Goal: Complete application form

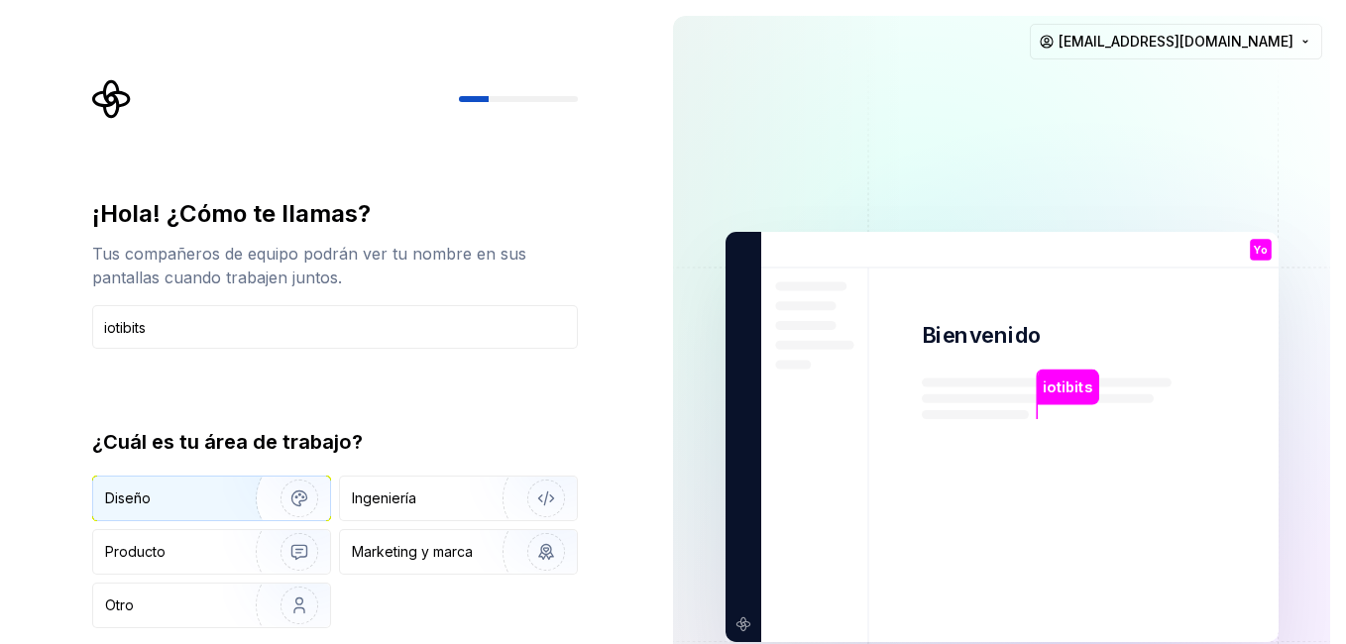
click at [129, 509] on div "Diseño" at bounding box center [211, 499] width 237 height 44
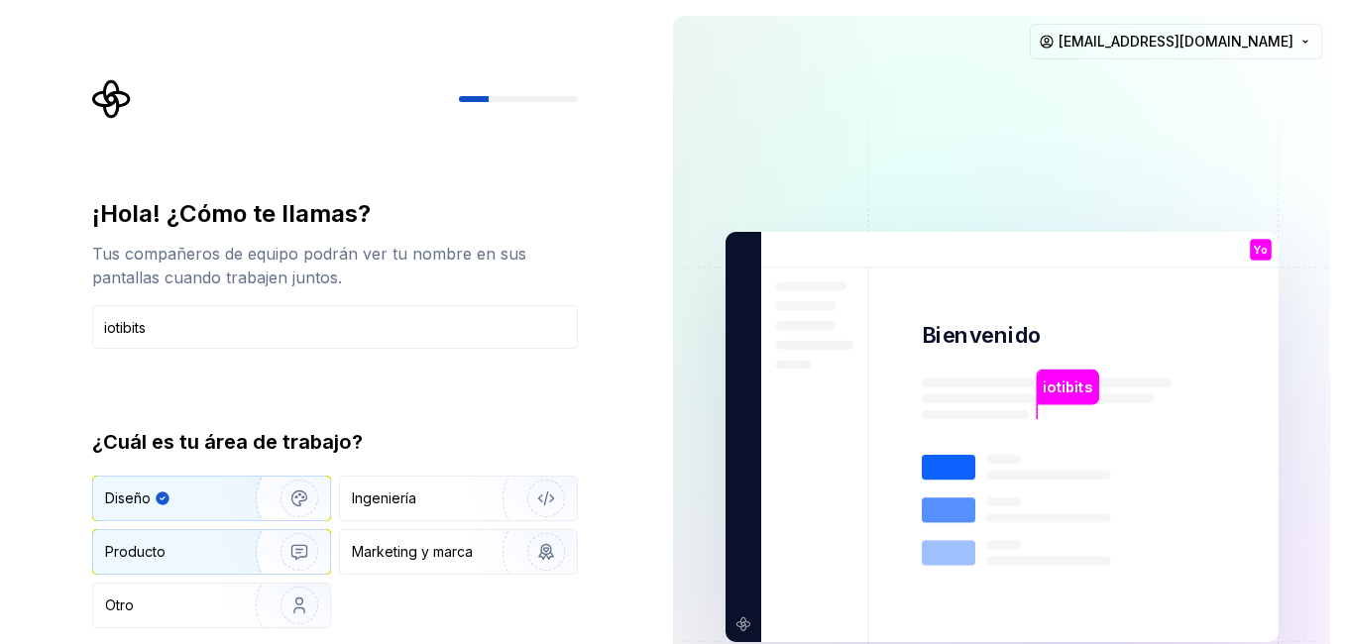
click at [150, 553] on div "Producto" at bounding box center [135, 552] width 60 height 20
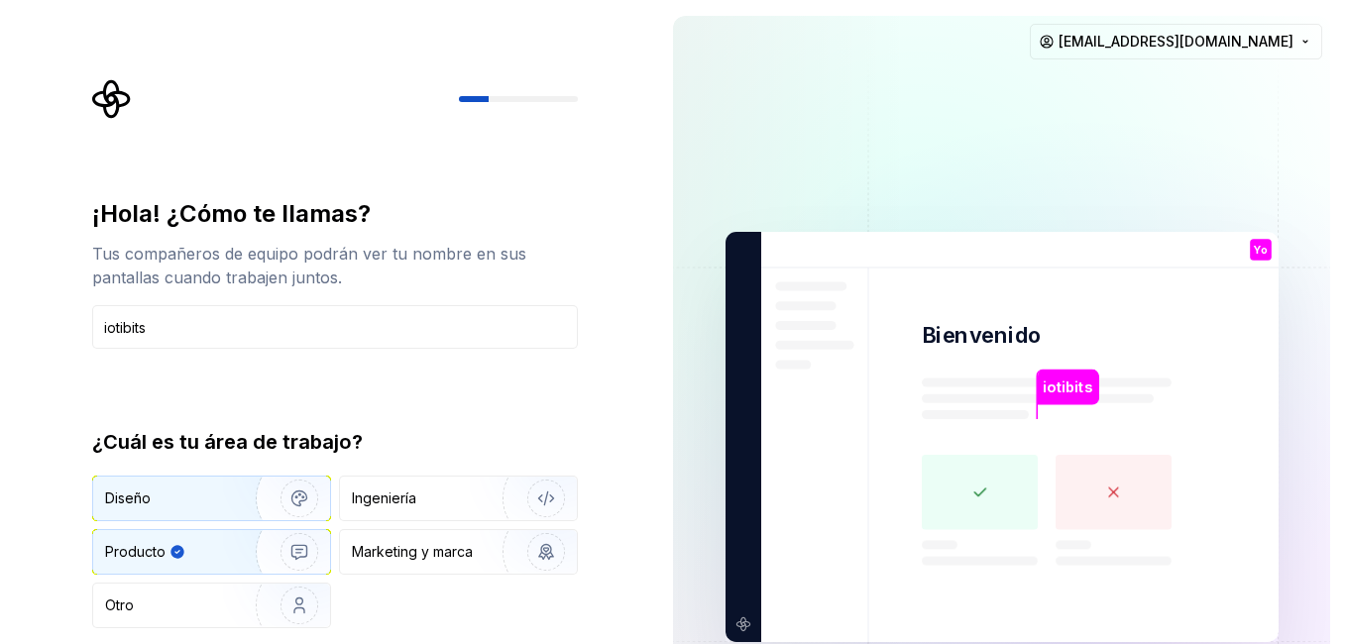
click at [144, 492] on div "Diseño" at bounding box center [128, 498] width 46 height 20
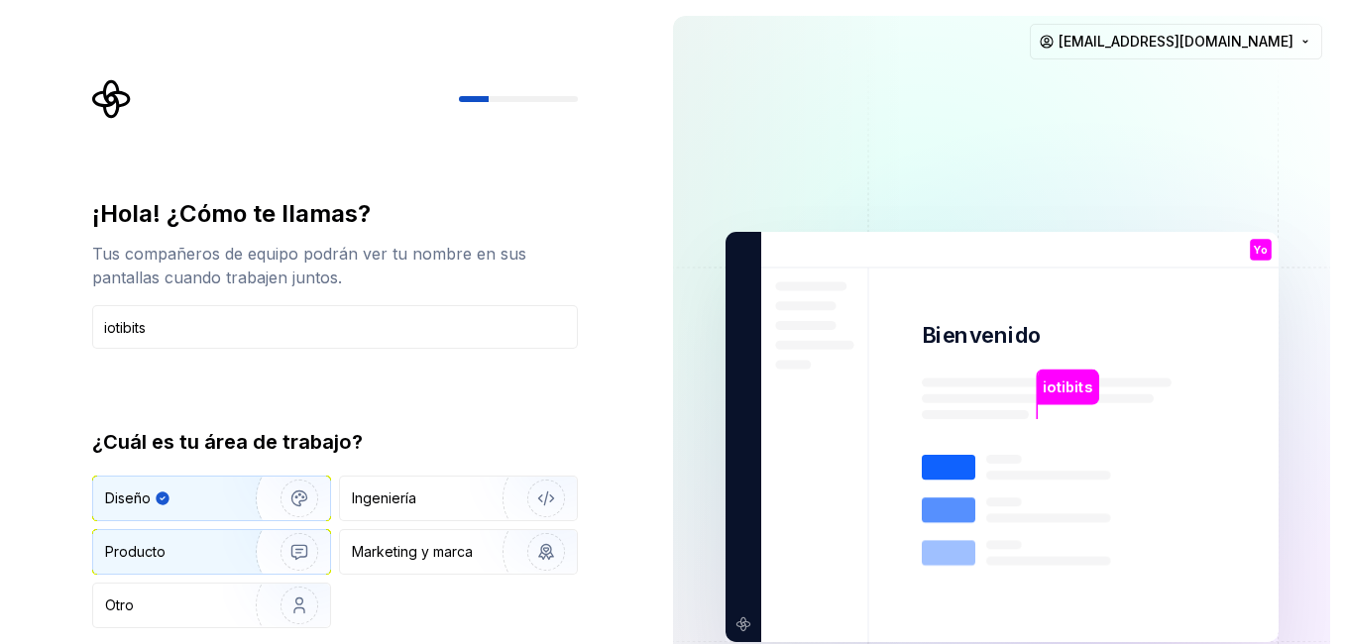
click at [146, 542] on div "Producto" at bounding box center [135, 552] width 60 height 20
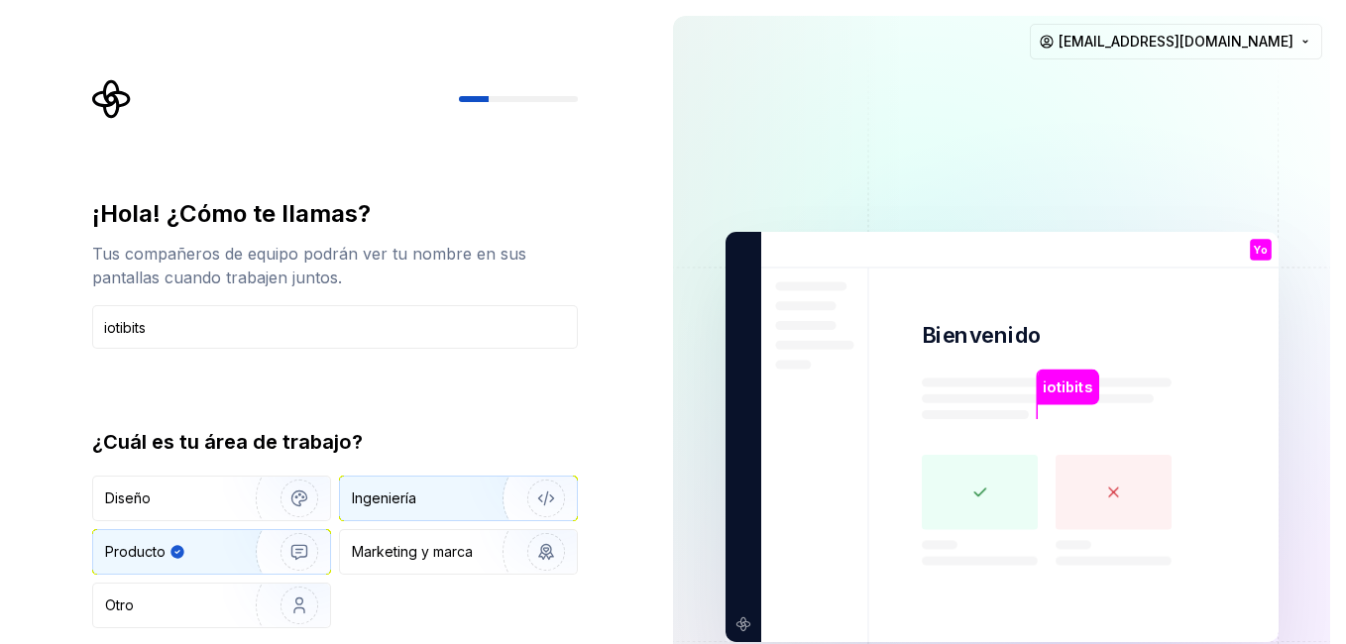
click at [406, 488] on div "Ingeniería" at bounding box center [458, 499] width 237 height 44
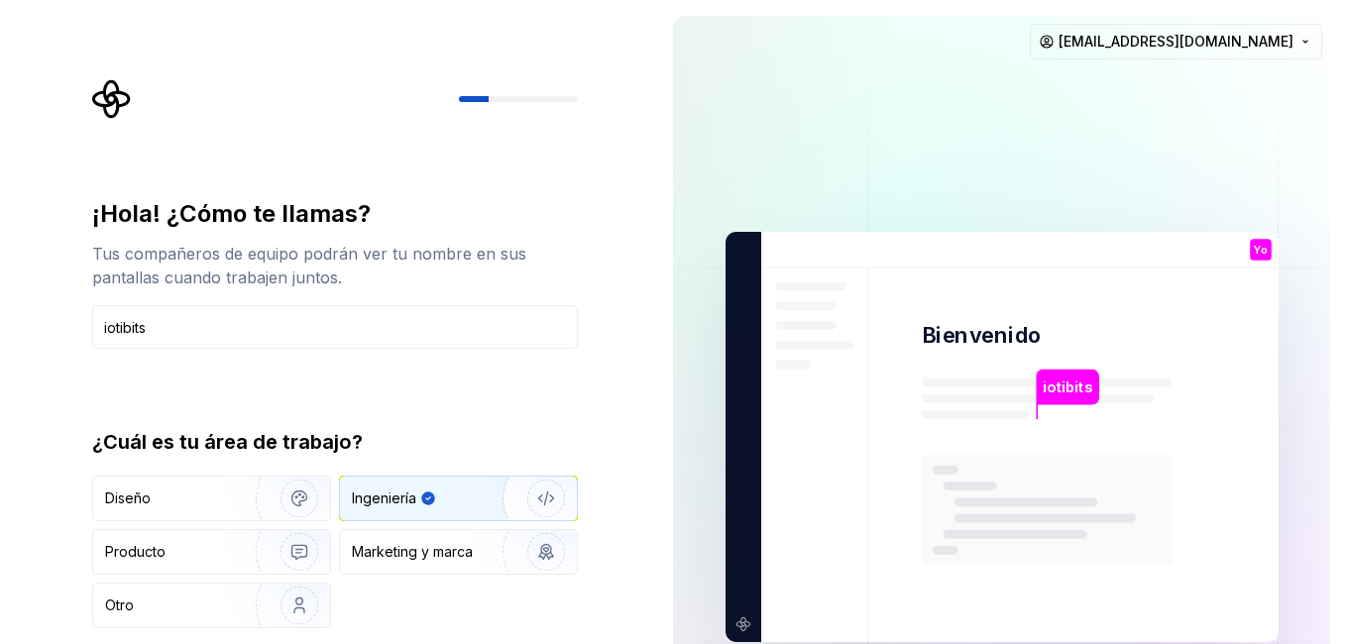
click at [1063, 390] on p "iotibits" at bounding box center [1067, 388] width 50 height 22
click at [459, 486] on div "Ingeniería" at bounding box center [458, 499] width 237 height 44
click at [459, 490] on div "Ingeniería" at bounding box center [433, 498] width 163 height 20
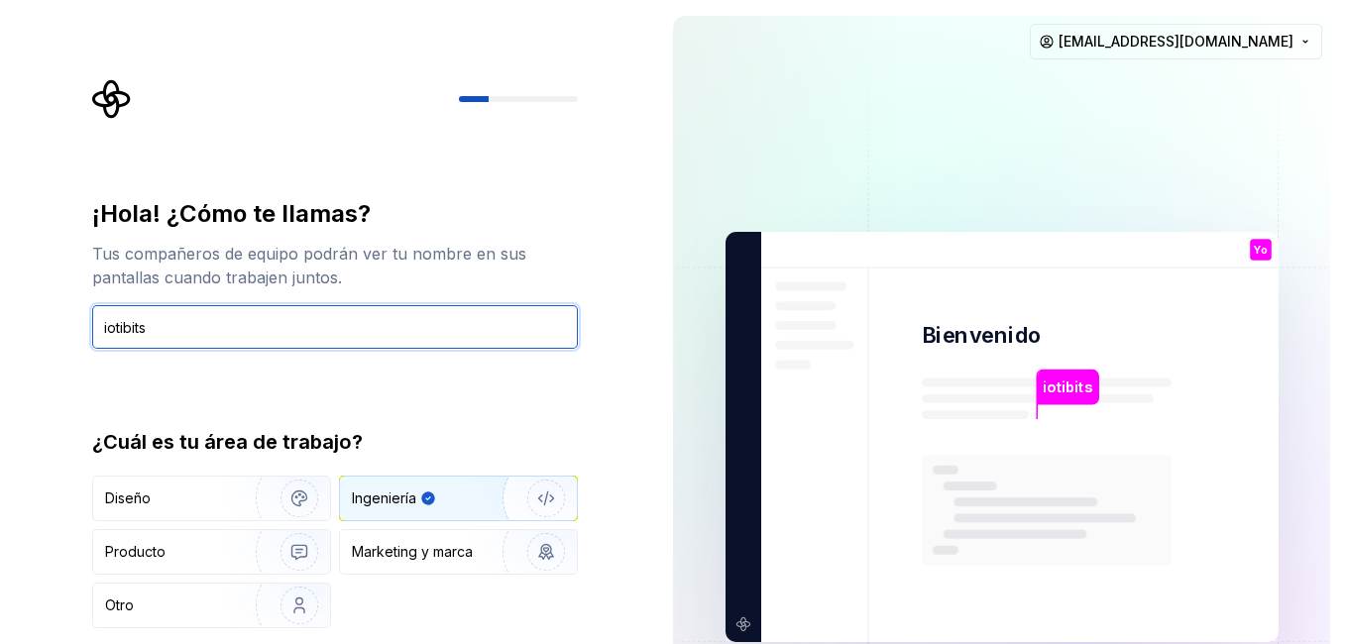
click at [230, 337] on input "iotibits" at bounding box center [335, 327] width 486 height 44
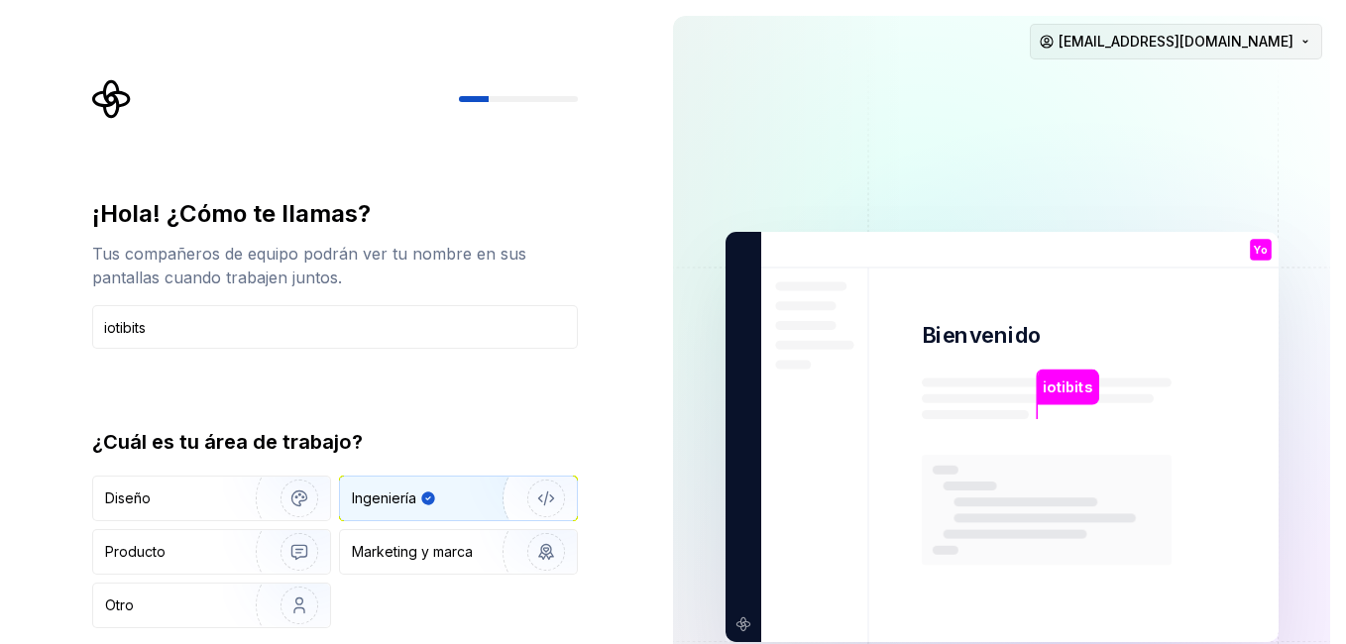
click at [1303, 35] on html "¡Hola! ¿Cómo te llamas? Tus compañeros de equipo podrán ver tu nombre en sus pa…" at bounding box center [673, 322] width 1346 height 644
click at [600, 132] on html "¡Hola! ¿Cómo te llamas? Tus compañeros de equipo podrán ver tu nombre en sus pa…" at bounding box center [673, 322] width 1346 height 644
click at [335, 202] on div "¡Hola! ¿Cómo te llamas?" at bounding box center [335, 214] width 486 height 32
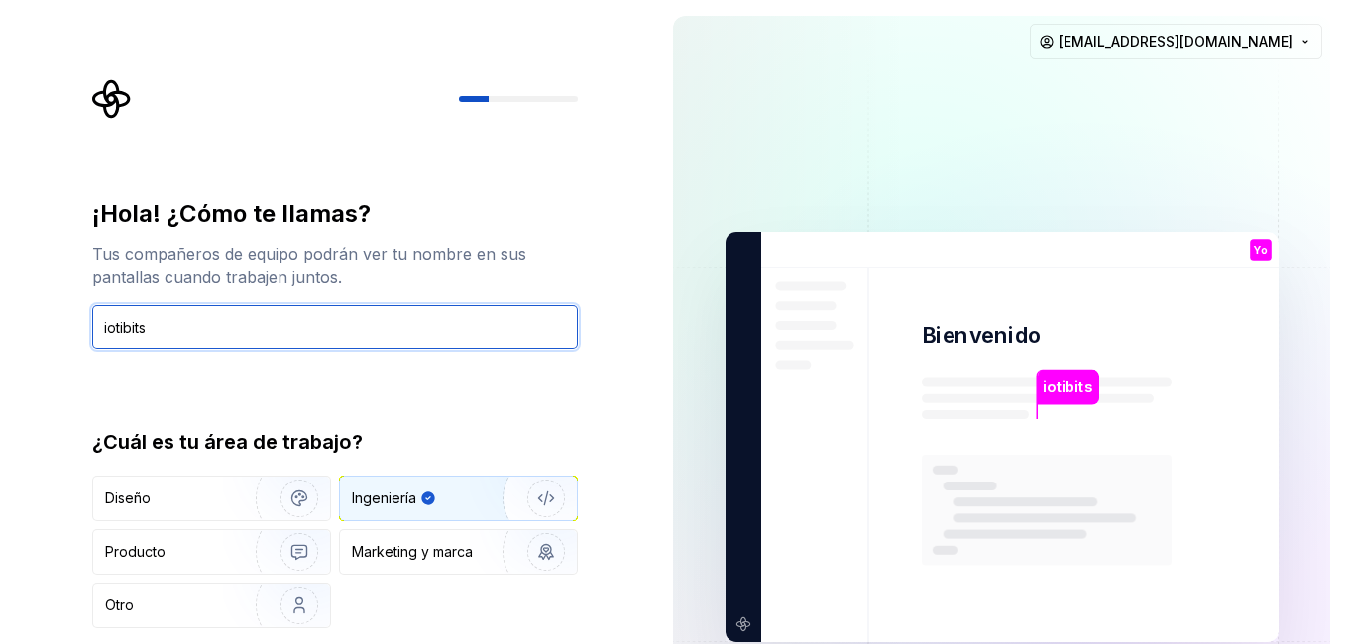
click at [145, 335] on input "iotibits" at bounding box center [335, 327] width 486 height 44
drag, startPoint x: 196, startPoint y: 337, endPoint x: -4, endPoint y: 336, distance: 200.2
click at [0, 336] on html "¡Hola! ¿Cómo te llamas? Tus compañeros de equipo podrán ver tu nombre en sus pa…" at bounding box center [673, 322] width 1346 height 644
type input "[PERSON_NAME] I"
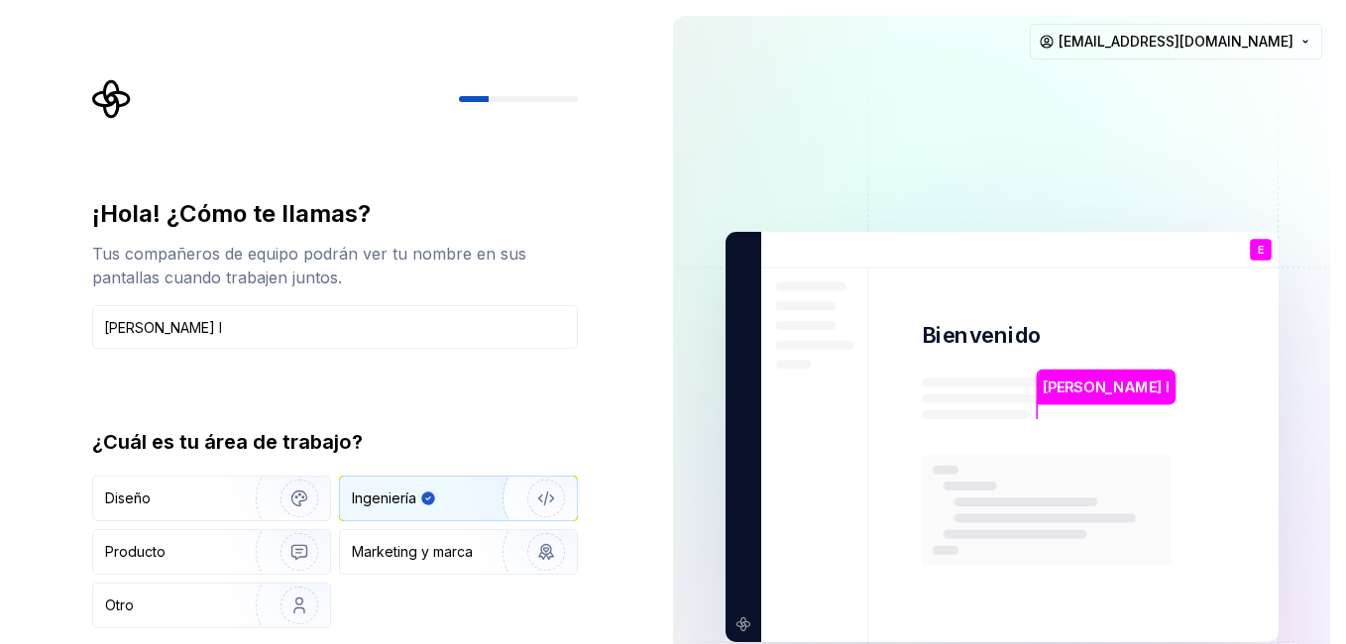
click at [108, 99] on icon "Logotipo de Supernova" at bounding box center [111, 99] width 38 height 38
click at [268, 336] on input "[PERSON_NAME] I" at bounding box center [335, 327] width 486 height 44
click at [177, 541] on div "Producto" at bounding box center [211, 552] width 237 height 44
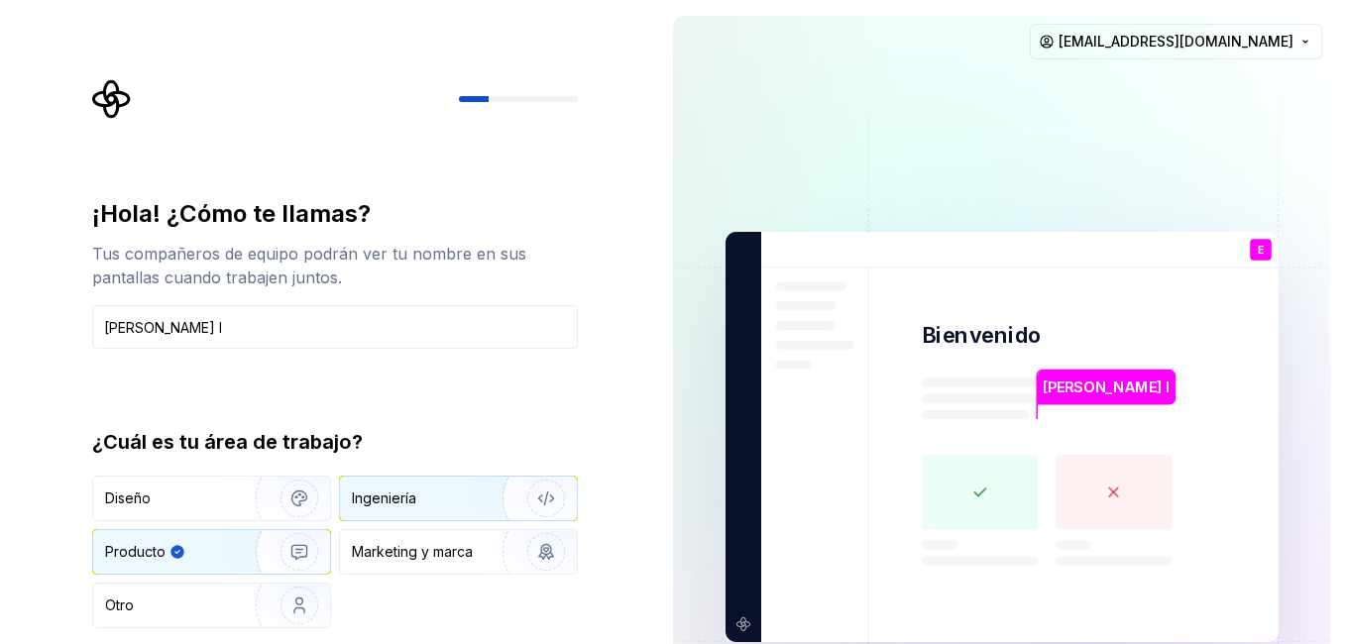
click at [388, 501] on div "Ingeniería" at bounding box center [384, 498] width 64 height 20
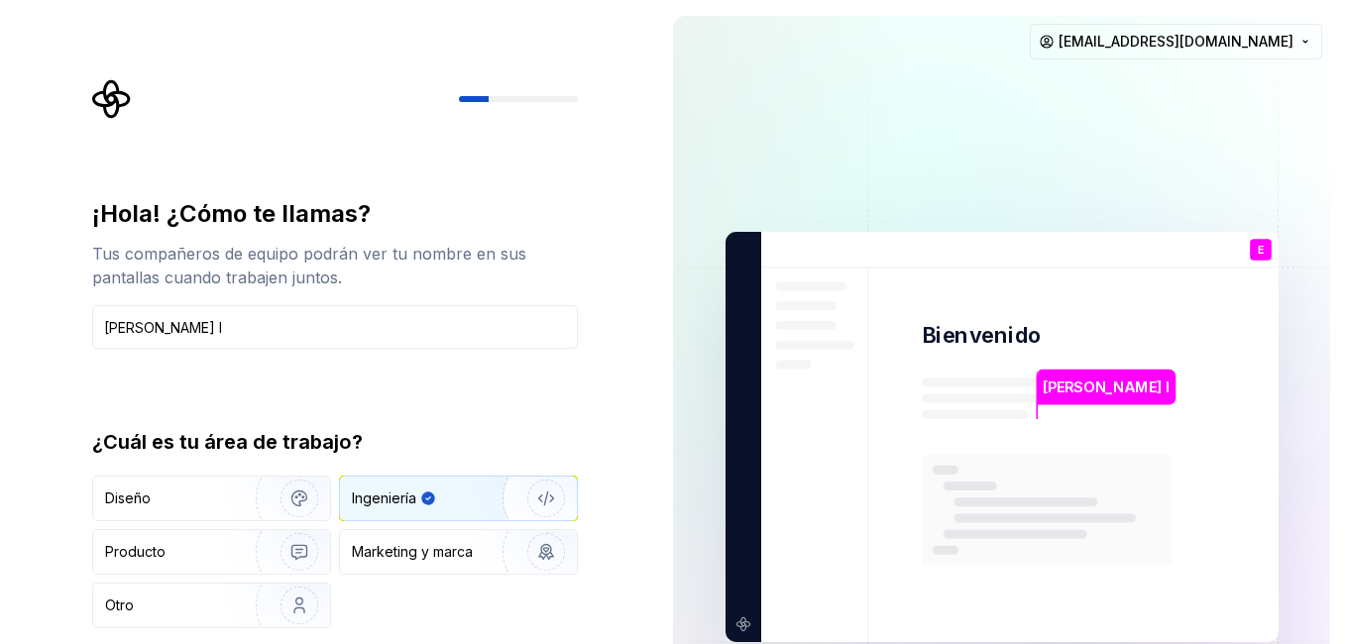
click at [961, 507] on icon at bounding box center [1046, 544] width 250 height 178
click at [962, 507] on rect at bounding box center [1046, 510] width 250 height 111
click at [740, 620] on img at bounding box center [1001, 437] width 803 height 936
click at [1015, 506] on rect at bounding box center [1025, 501] width 144 height 9
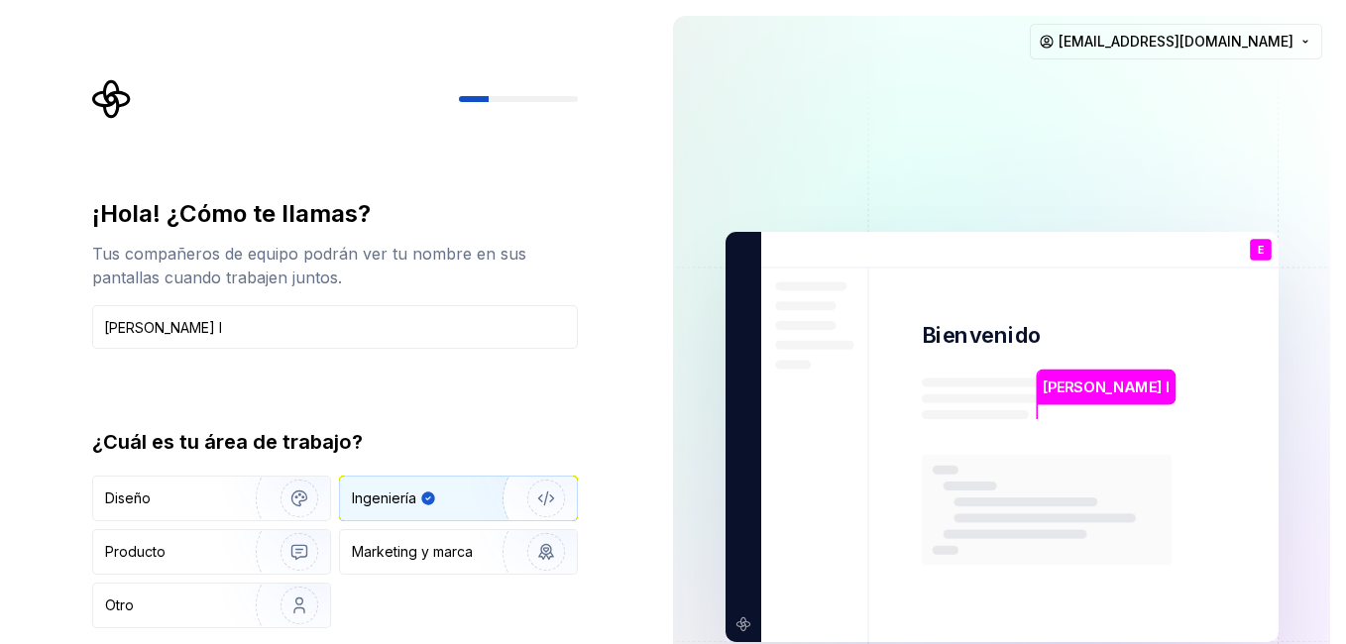
click at [1013, 505] on rect at bounding box center [1025, 501] width 144 height 9
click at [168, 609] on div "Otro" at bounding box center [159, 606] width 108 height 20
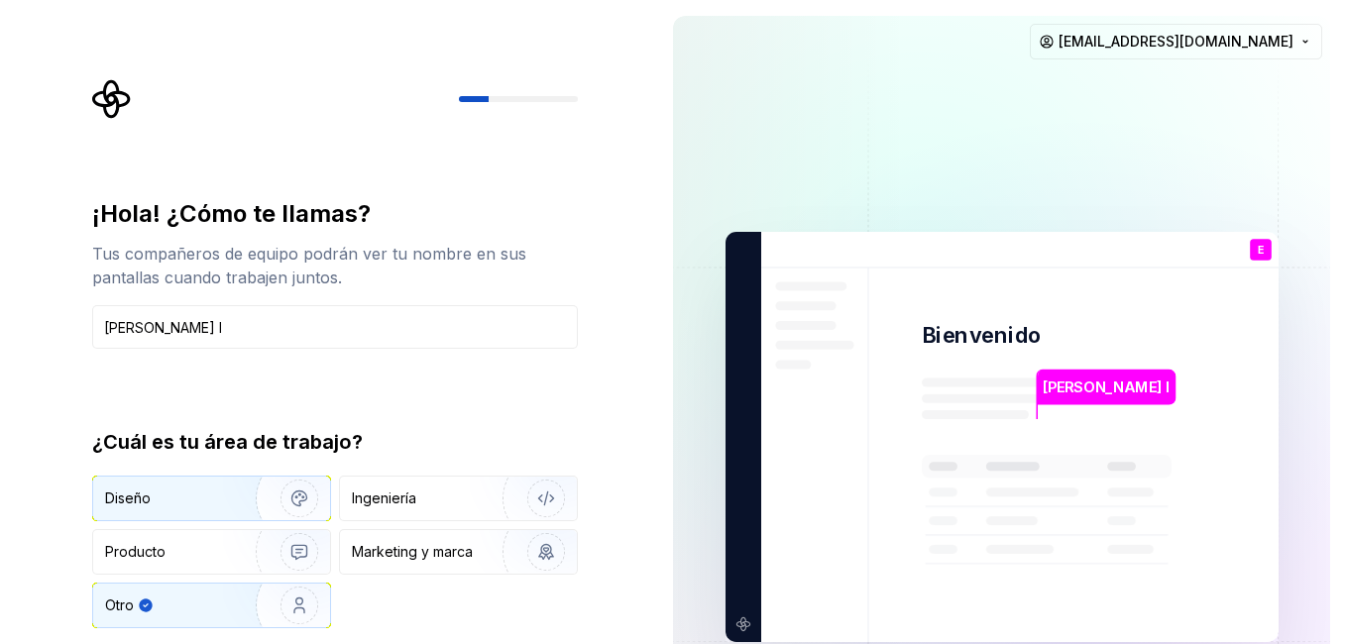
click at [137, 513] on div "Diseño" at bounding box center [211, 499] width 237 height 44
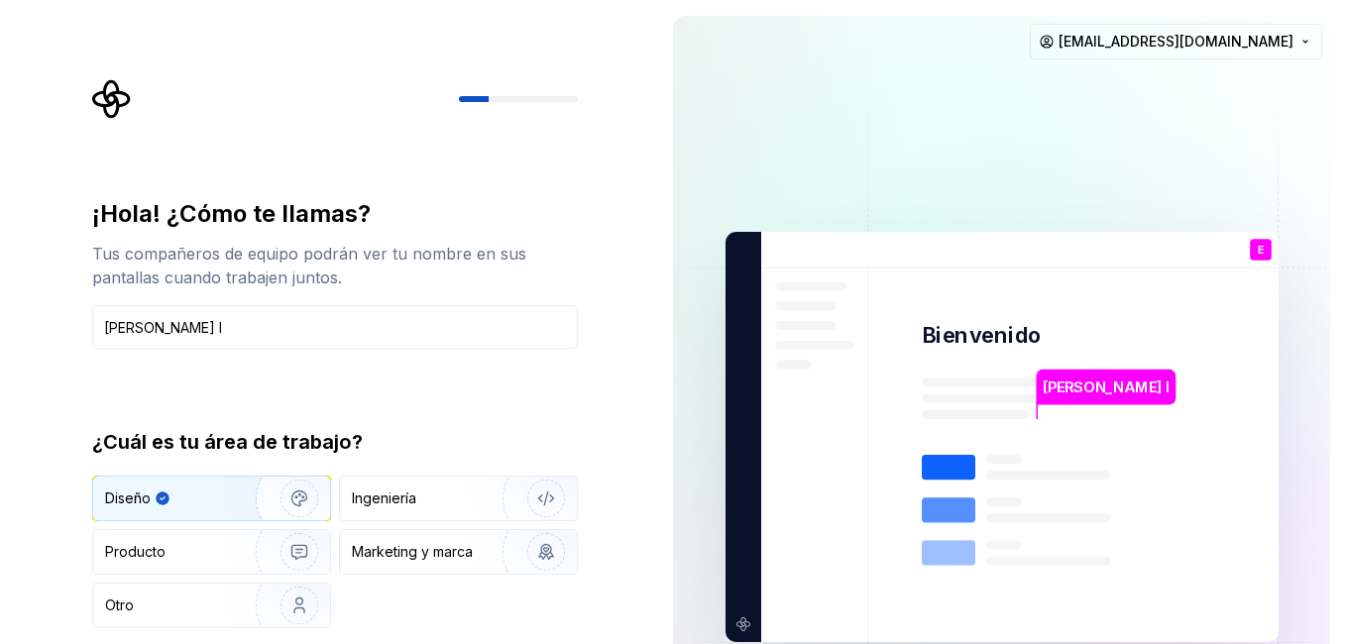
click at [958, 469] on rect at bounding box center [948, 467] width 54 height 25
drag, startPoint x: 958, startPoint y: 469, endPoint x: 955, endPoint y: 495, distance: 26.9
click at [956, 469] on rect at bounding box center [948, 467] width 54 height 25
click at [405, 510] on div "Ingeniería" at bounding box center [458, 499] width 237 height 44
